Goal: Find specific page/section: Find specific page/section

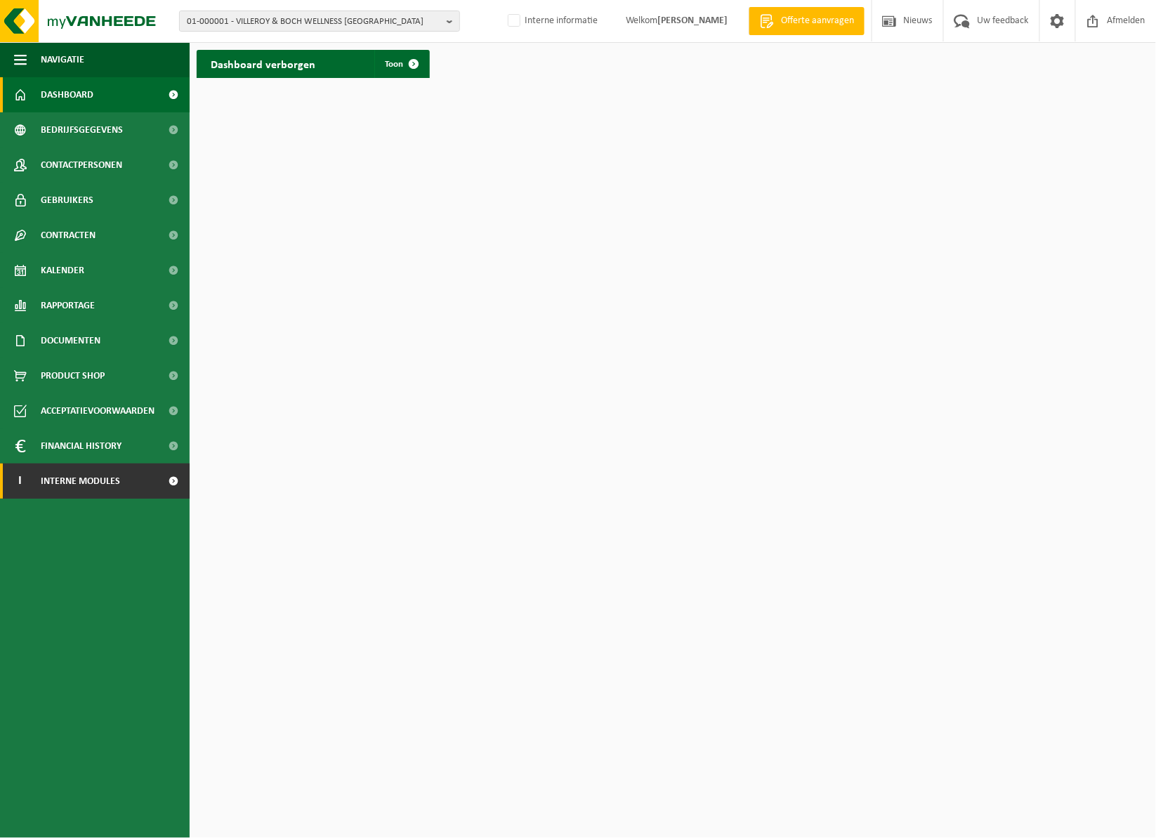
click at [96, 482] on span "Interne modules" at bounding box center [80, 481] width 79 height 35
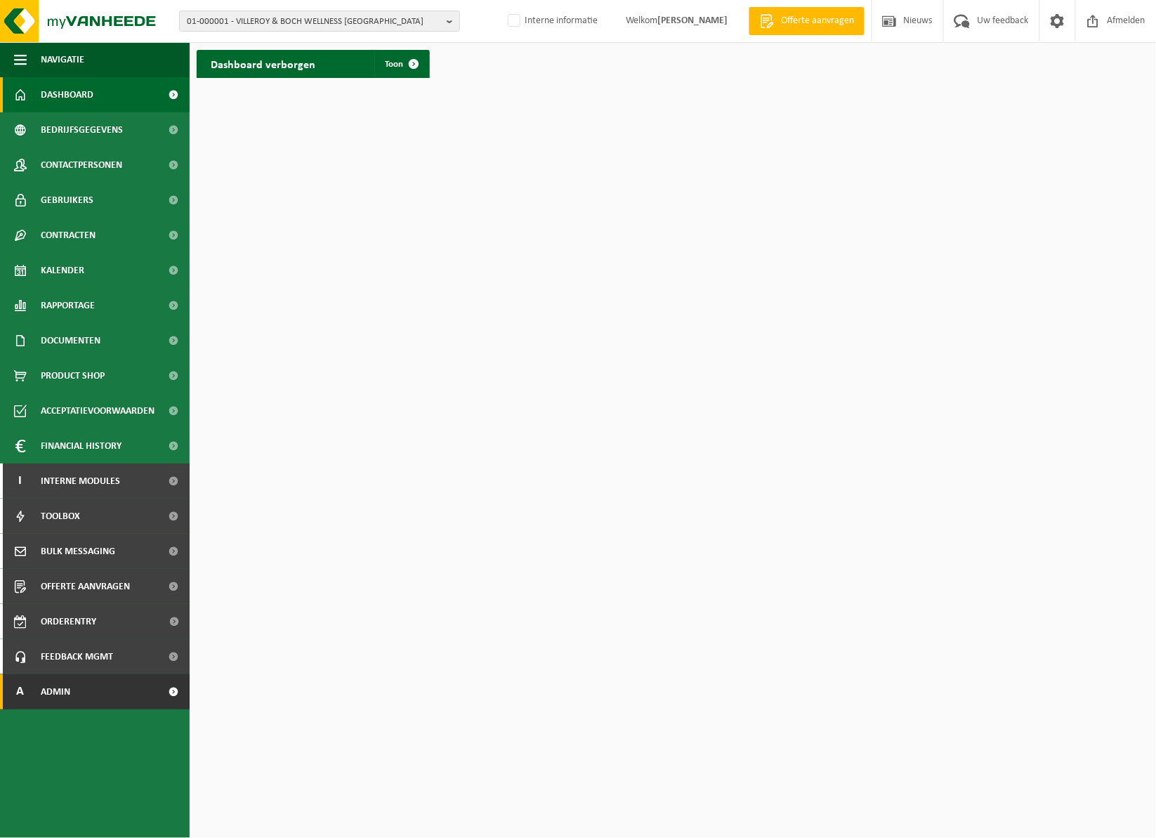
click at [93, 691] on link "A Admin" at bounding box center [95, 691] width 190 height 35
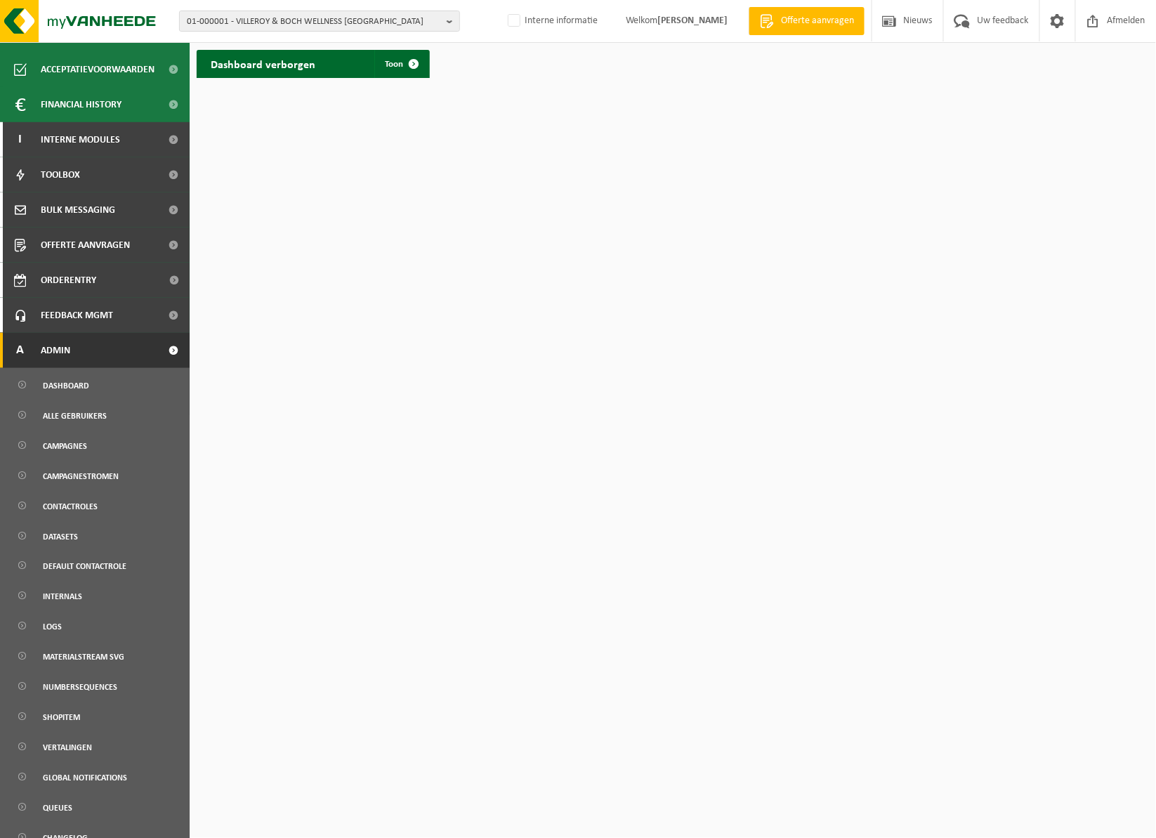
scroll to position [358, 0]
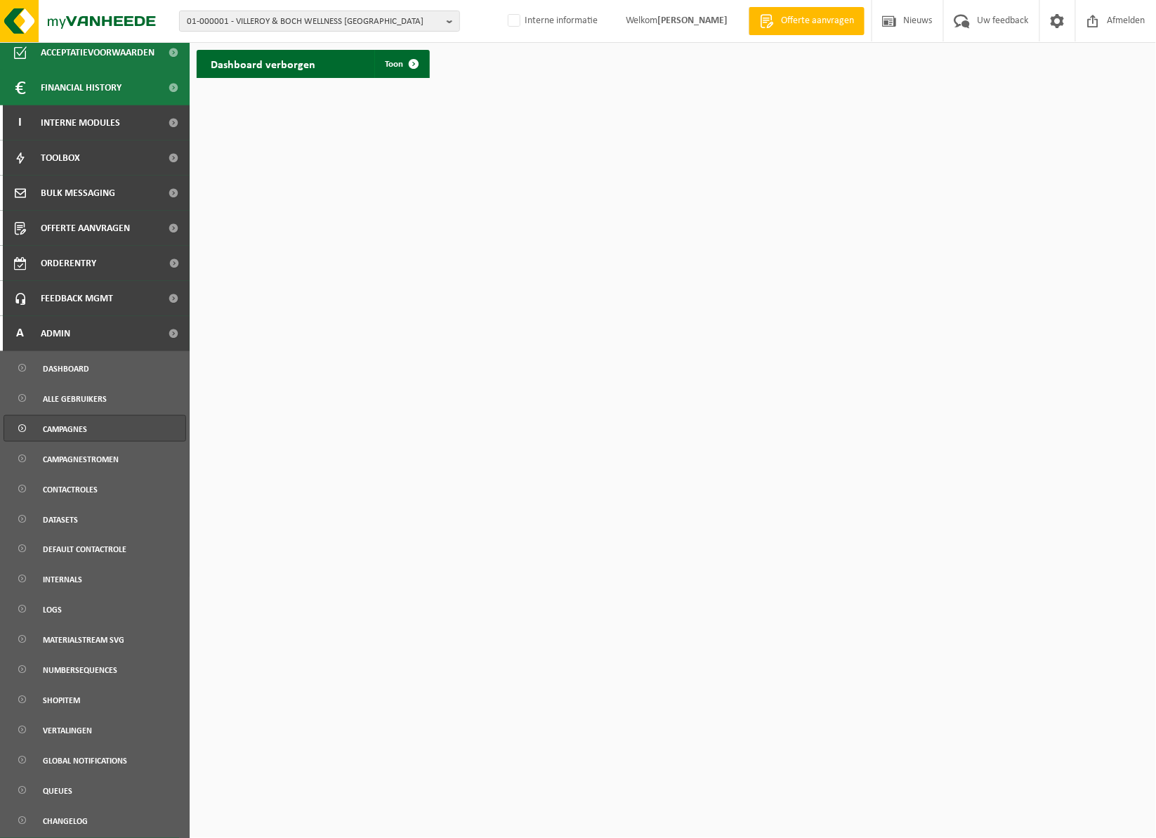
click at [103, 426] on link "Campagnes" at bounding box center [95, 428] width 183 height 27
